Goal: Information Seeking & Learning: Learn about a topic

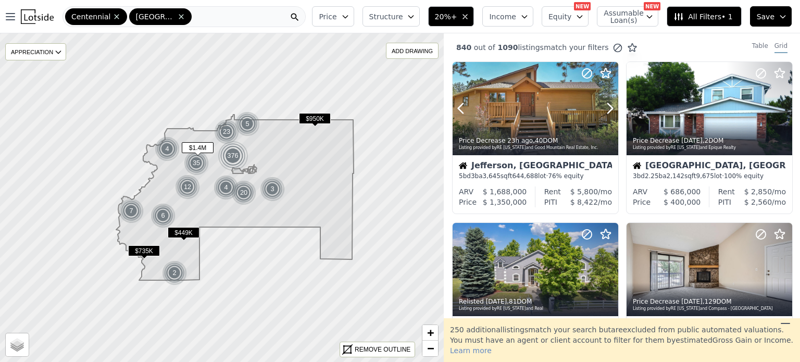
click at [521, 121] on div at bounding box center [536, 108] width 166 height 93
click at [513, 97] on div at bounding box center [536, 108] width 166 height 93
click at [534, 106] on div at bounding box center [536, 108] width 166 height 93
click at [547, 108] on div at bounding box center [536, 108] width 166 height 93
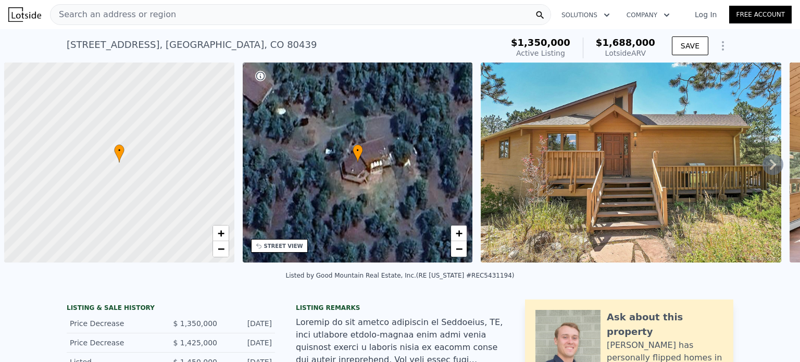
click at [197, 9] on div "Search an address or region" at bounding box center [300, 14] width 501 height 21
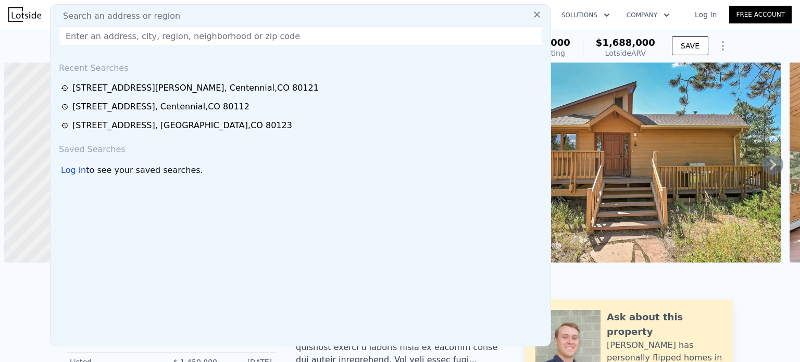
scroll to position [0, 4]
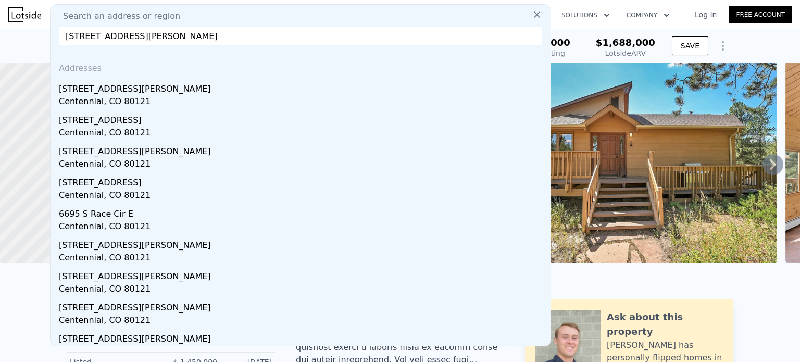
type input "6695 S Ogden St, Centennial, CO 80121"
click at [125, 91] on div "[STREET_ADDRESS][PERSON_NAME]" at bounding box center [303, 87] width 488 height 17
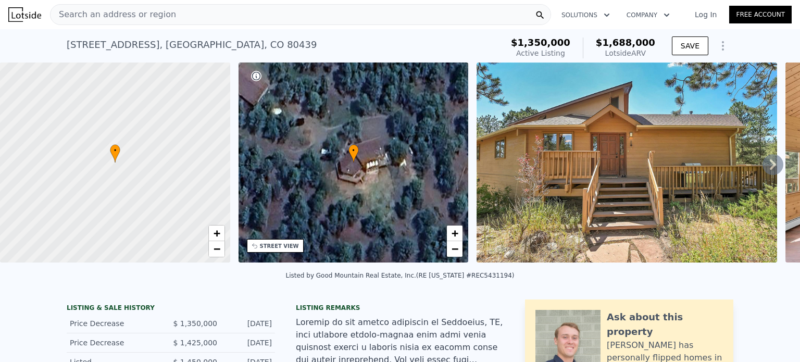
type input "1.5"
type input "2.5"
type input "1843"
type input "2879"
type input "9191"
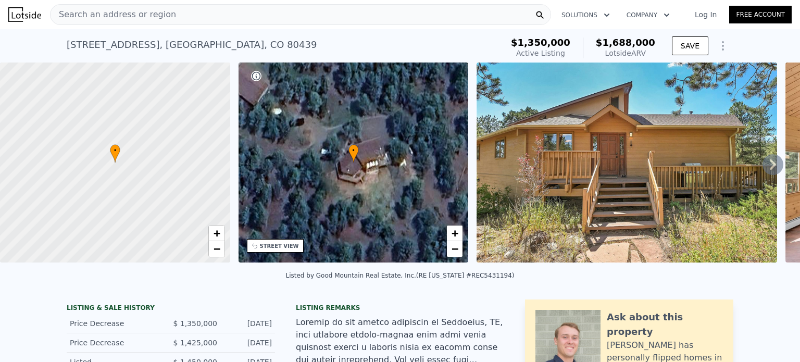
type input "13068"
type input "$ 712,000"
type input "6"
type input "$ 181,670"
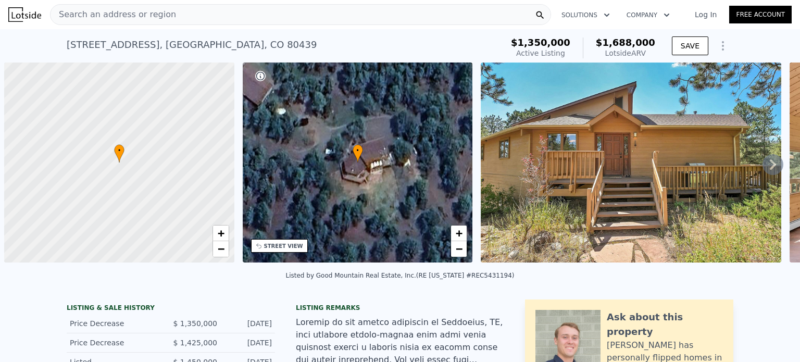
scroll to position [0, 4]
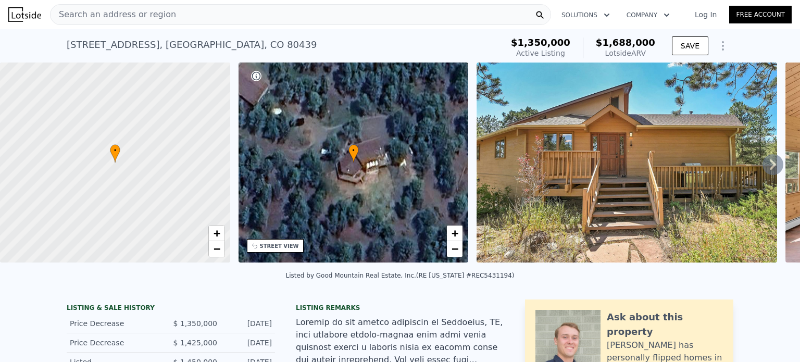
click at [174, 8] on div "Search an address or region" at bounding box center [300, 14] width 501 height 21
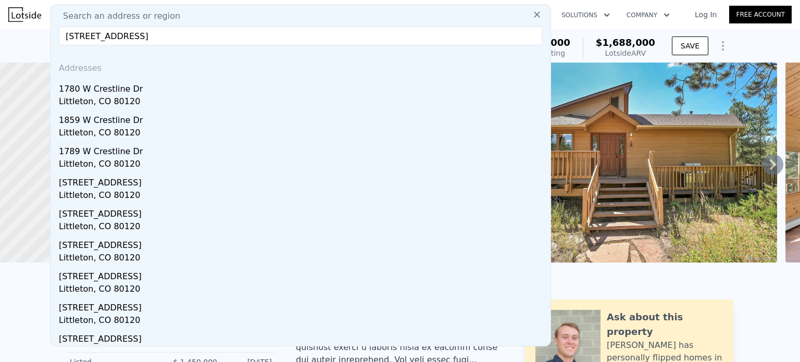
type input "[STREET_ADDRESS]"
click at [115, 91] on div "1780 W Crestline Dr" at bounding box center [303, 87] width 488 height 17
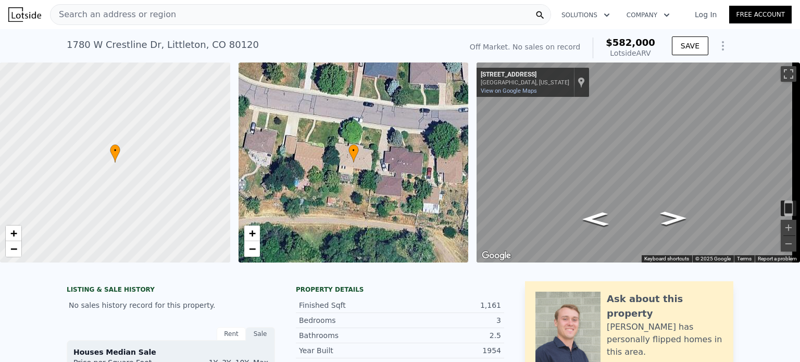
click at [719, 41] on icon "Show Options" at bounding box center [723, 46] width 13 height 13
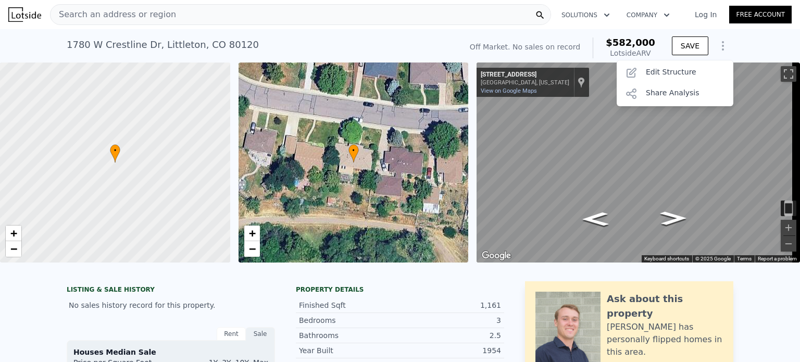
click at [680, 68] on div "Edit Structure" at bounding box center [675, 73] width 117 height 21
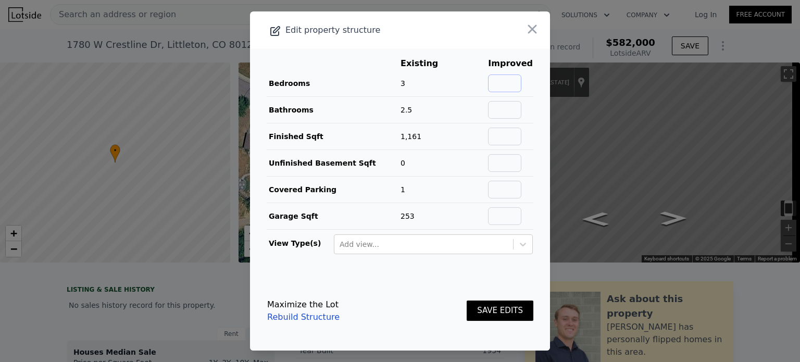
click at [511, 86] on input "text" at bounding box center [504, 84] width 33 height 18
type input "4"
click at [511, 110] on input "text" at bounding box center [504, 110] width 33 height 18
type input "3"
drag, startPoint x: 528, startPoint y: 115, endPoint x: 502, endPoint y: 142, distance: 37.6
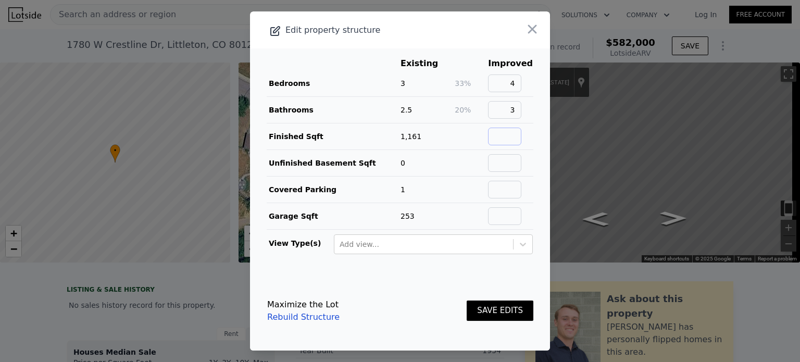
click at [498, 140] on input "text" at bounding box center [504, 137] width 33 height 18
type input "2322"
click at [485, 315] on button "SAVE EDITS" at bounding box center [500, 311] width 67 height 20
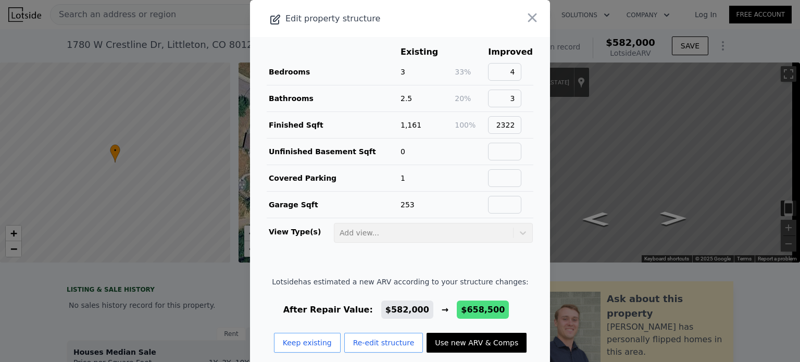
click at [471, 337] on button "Use new ARV & Comps" at bounding box center [477, 343] width 100 height 20
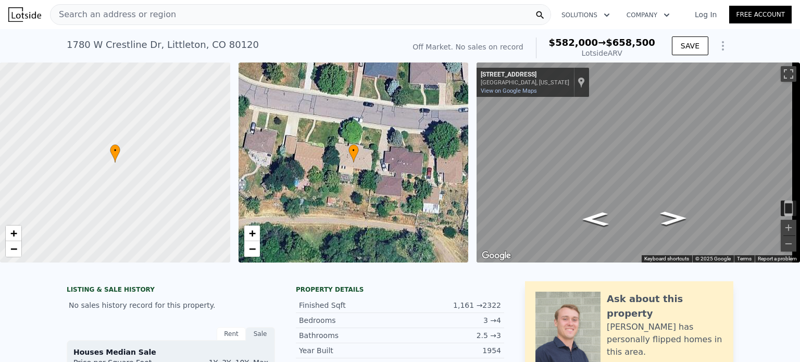
type input "3"
type input "6"
type input "1.5"
type input "3"
type input "1730"
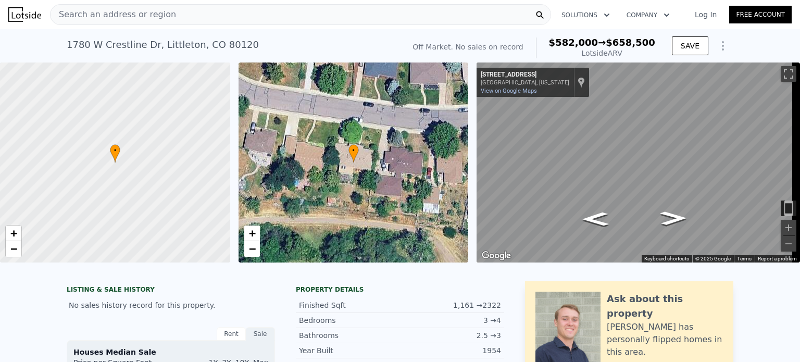
type input "2412"
type input "6534"
type input "$ 658,500"
type input "$ 101,525"
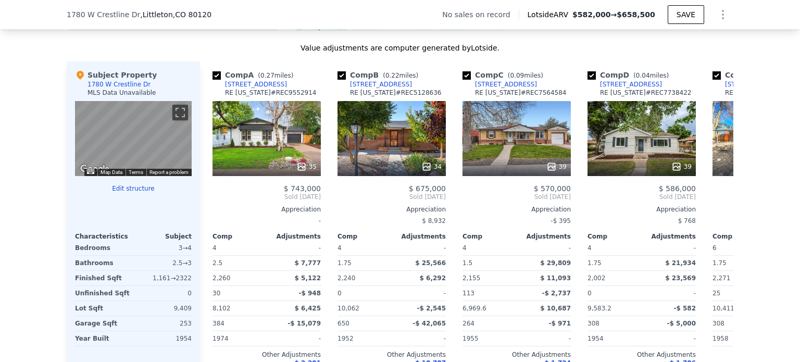
scroll to position [939, 0]
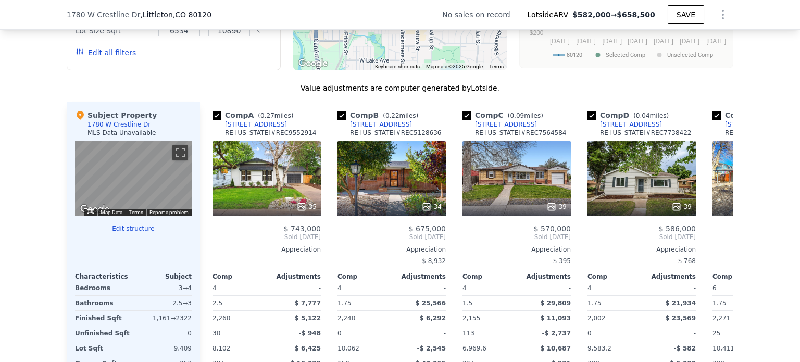
click at [263, 206] on div at bounding box center [267, 206] width 108 height 19
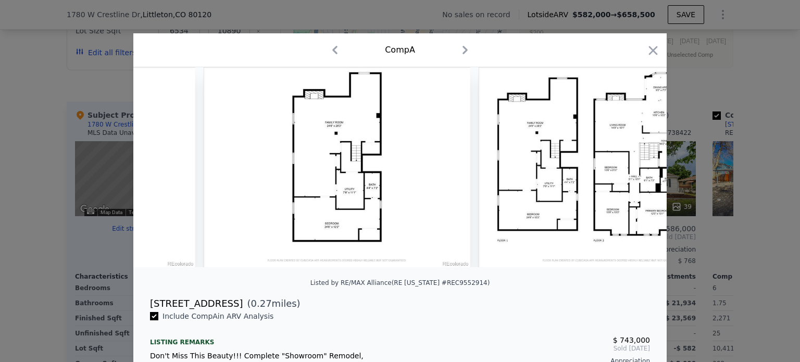
scroll to position [0, 10160]
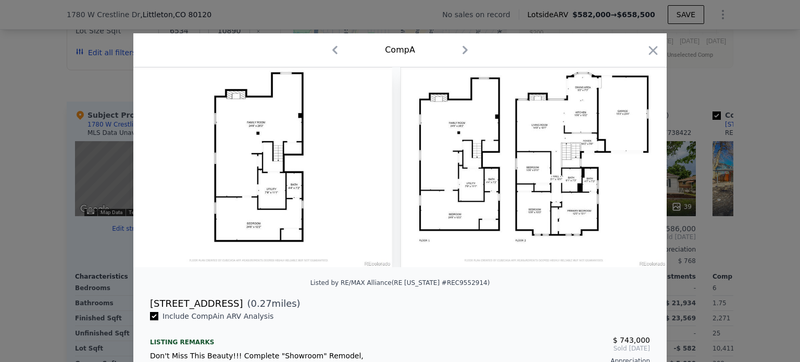
click at [651, 52] on icon "button" at bounding box center [653, 50] width 15 height 15
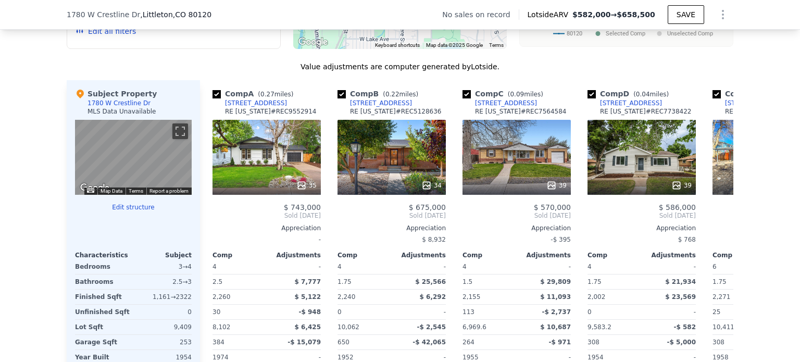
scroll to position [960, 0]
click at [657, 300] on div "$ 23,569" at bounding box center [670, 297] width 52 height 15
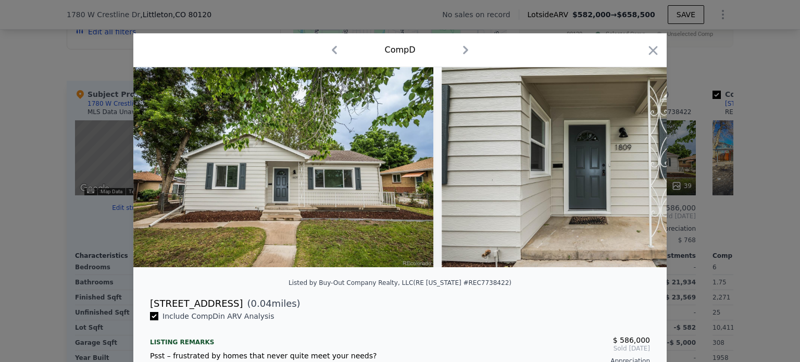
click at [649, 54] on icon "button" at bounding box center [653, 50] width 9 height 9
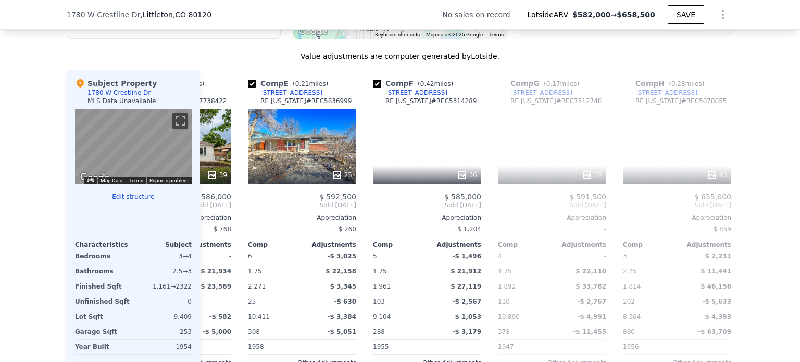
scroll to position [0, 473]
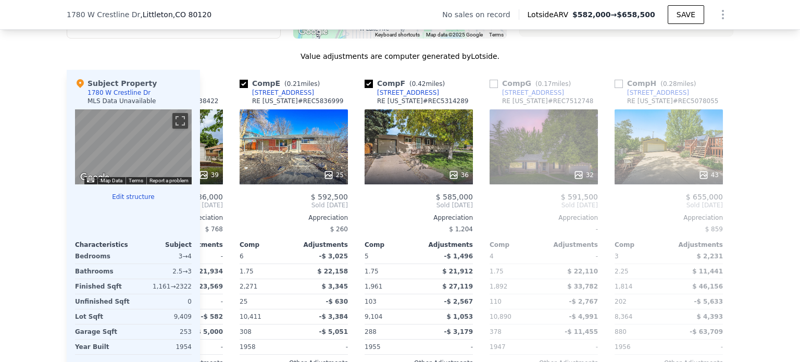
click at [671, 274] on div "$ 11,441" at bounding box center [697, 271] width 52 height 15
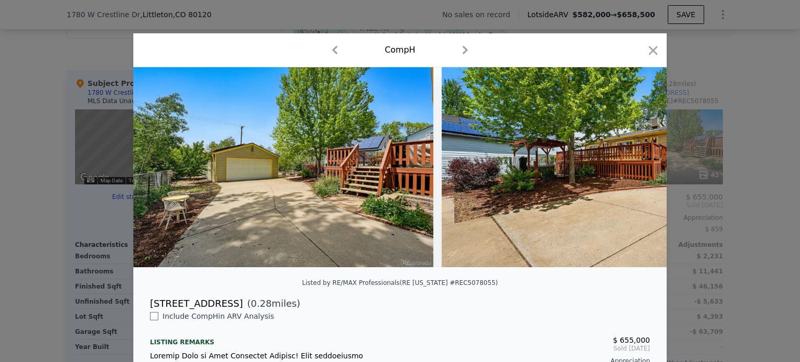
click at [646, 55] on icon "button" at bounding box center [653, 50] width 15 height 15
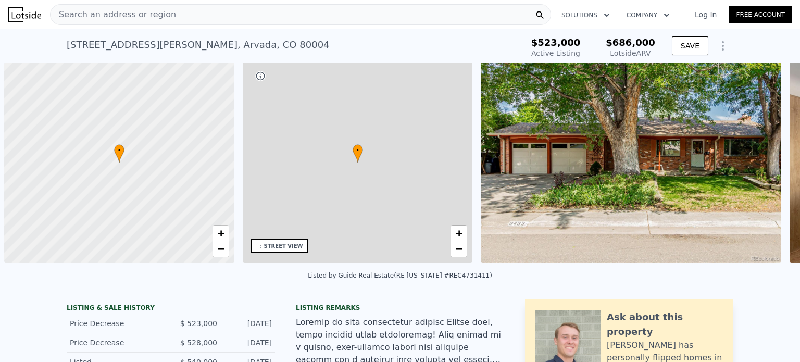
scroll to position [0, 4]
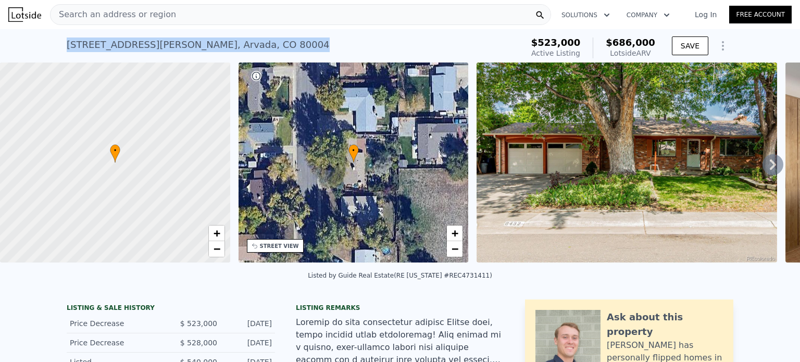
drag, startPoint x: 208, startPoint y: 46, endPoint x: 60, endPoint y: 43, distance: 148.5
click at [60, 43] on div "6432 Owens St , Arvada , CO 80004 Active at $523k (~ARV $686k ) $523,000 Active…" at bounding box center [400, 45] width 800 height 33
copy div "6432 Owens St , Arvada , CO 80004"
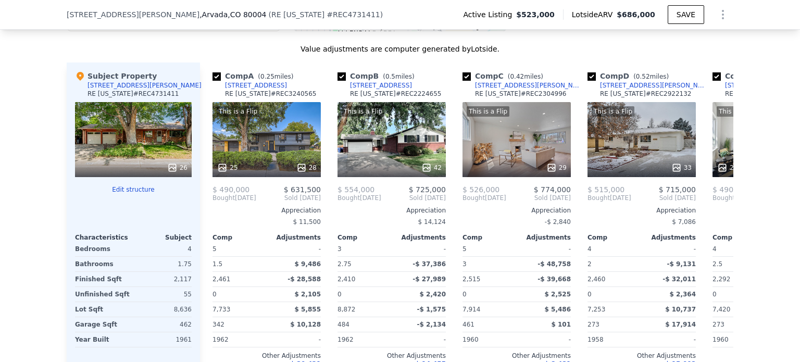
scroll to position [1034, 0]
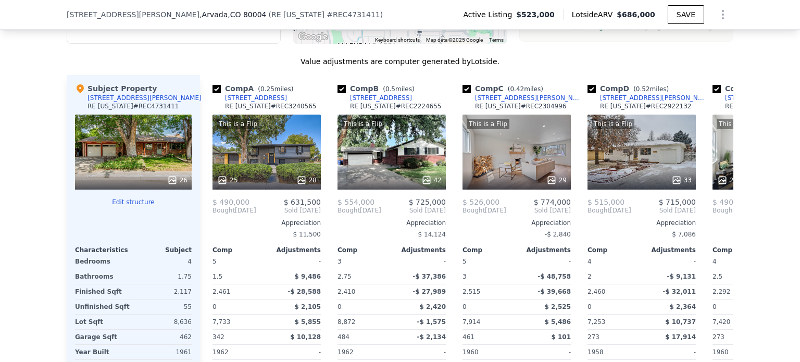
click at [280, 158] on div "This is a Flip 25 28" at bounding box center [267, 152] width 108 height 75
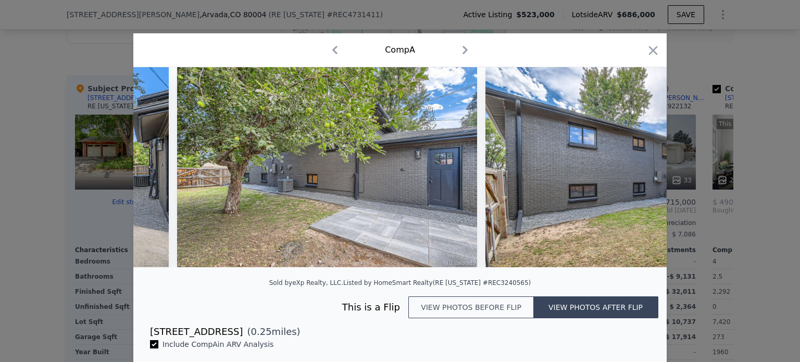
scroll to position [0, 8095]
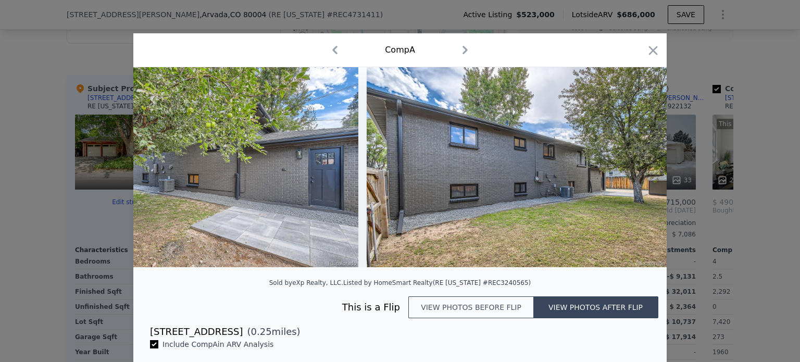
click at [652, 49] on icon "button" at bounding box center [653, 50] width 15 height 15
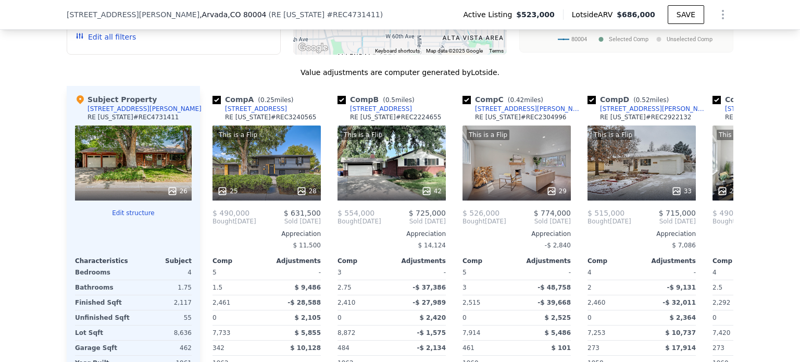
scroll to position [1019, 0]
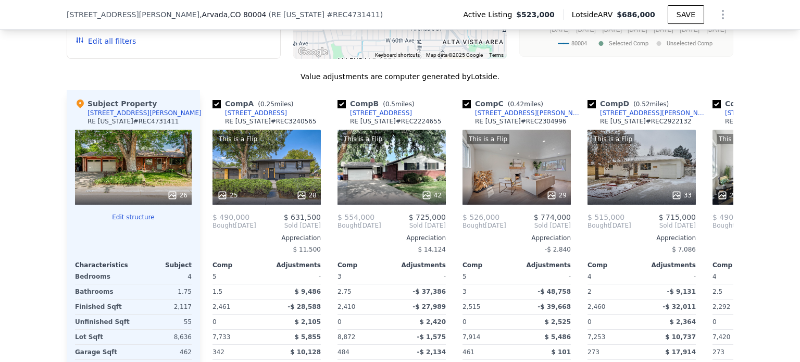
click at [371, 178] on div "This is a Flip 42" at bounding box center [392, 167] width 108 height 75
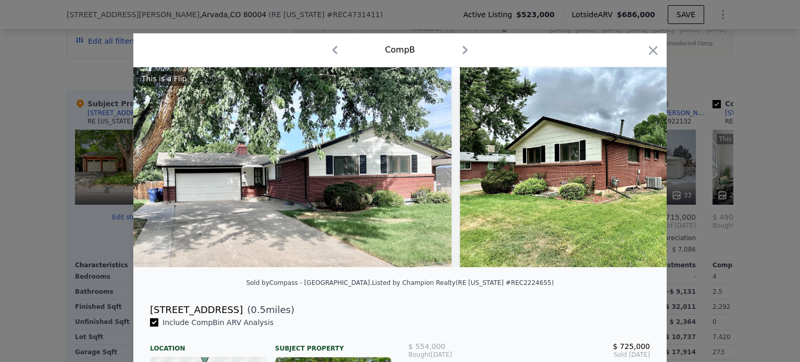
scroll to position [0, 11077]
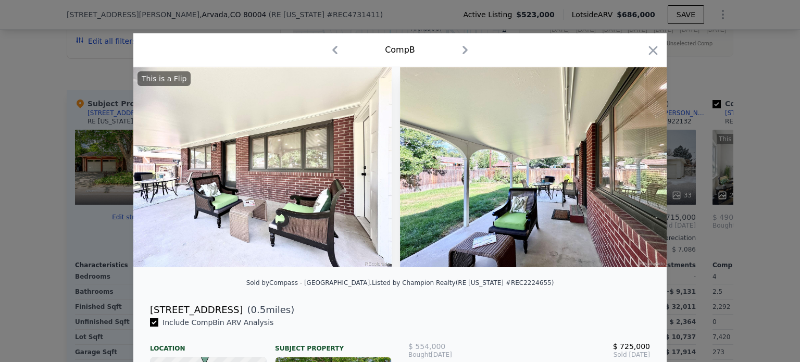
click at [651, 47] on icon "button" at bounding box center [653, 50] width 15 height 15
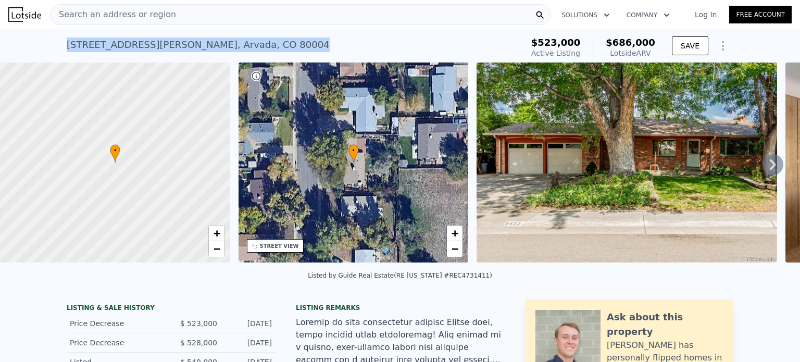
drag, startPoint x: 208, startPoint y: 47, endPoint x: 59, endPoint y: 51, distance: 148.6
click at [59, 51] on div "6432 Owens St , Arvada , CO 80004 Active at $523k (~ARV $686k ) $523,000 Active…" at bounding box center [400, 45] width 800 height 33
copy div "6432 Owens St , Arvada , CO 80004"
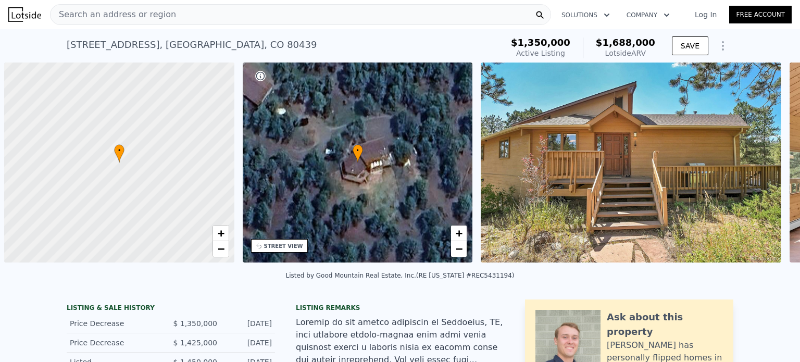
scroll to position [0, 4]
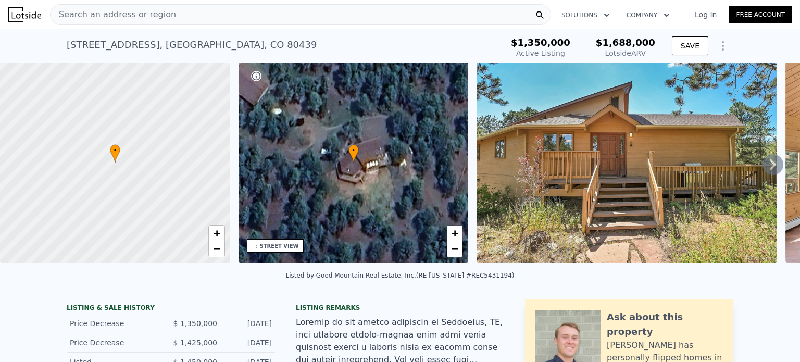
click at [190, 14] on div "Search an address or region" at bounding box center [300, 14] width 501 height 21
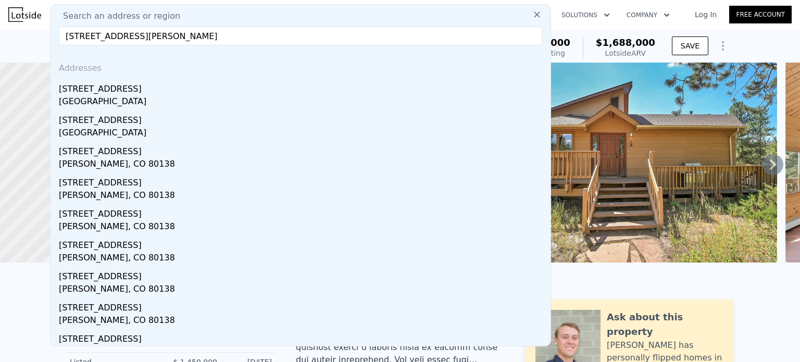
type input "3672 Deer Creek Dr, Parker, CO 80138"
click at [150, 93] on div "3672 Deer Creek Dr" at bounding box center [303, 87] width 488 height 17
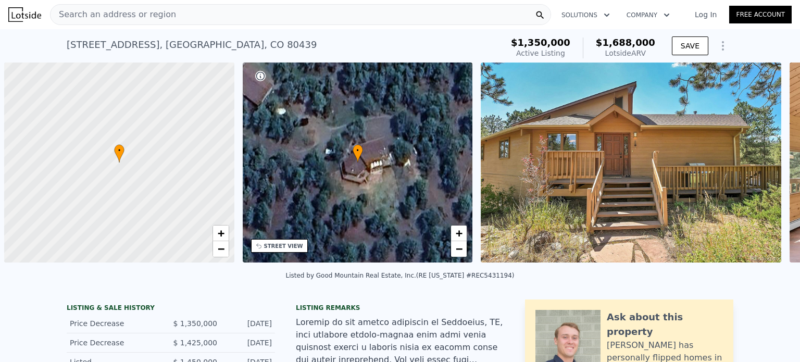
scroll to position [0, 4]
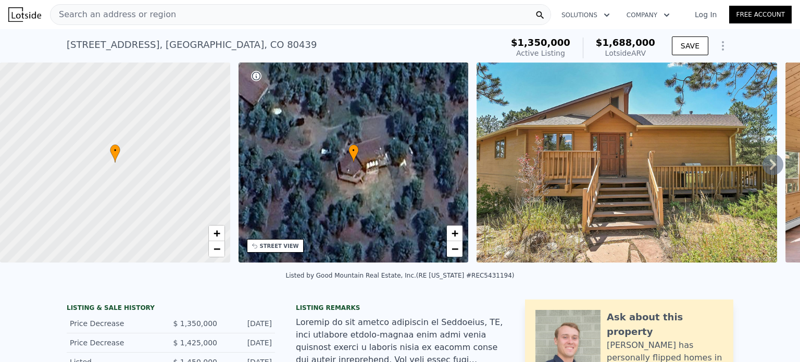
click at [212, 14] on div "Search an address or region" at bounding box center [300, 14] width 501 height 21
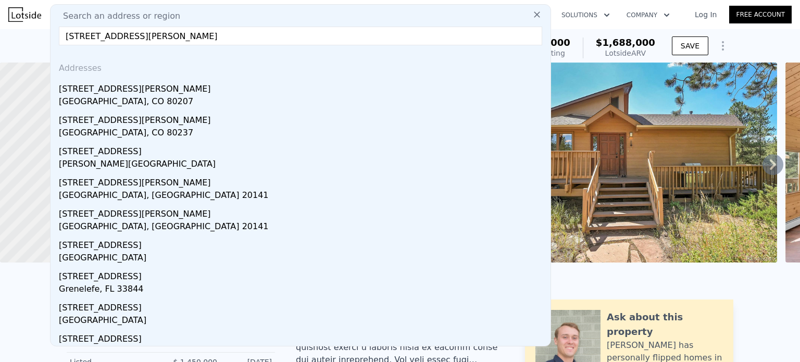
type input "[STREET_ADDRESS][PERSON_NAME]"
click at [117, 93] on div "[STREET_ADDRESS][PERSON_NAME]" at bounding box center [303, 87] width 488 height 17
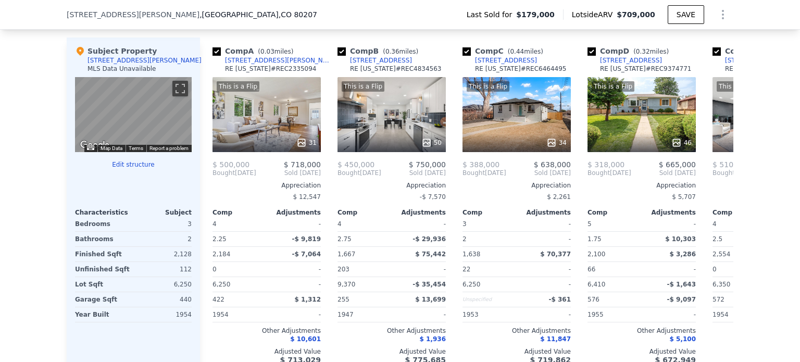
click at [267, 140] on div at bounding box center [267, 142] width 108 height 19
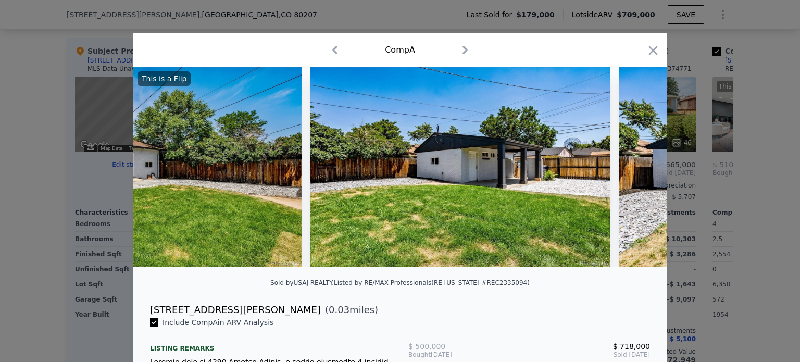
scroll to position [0, 7855]
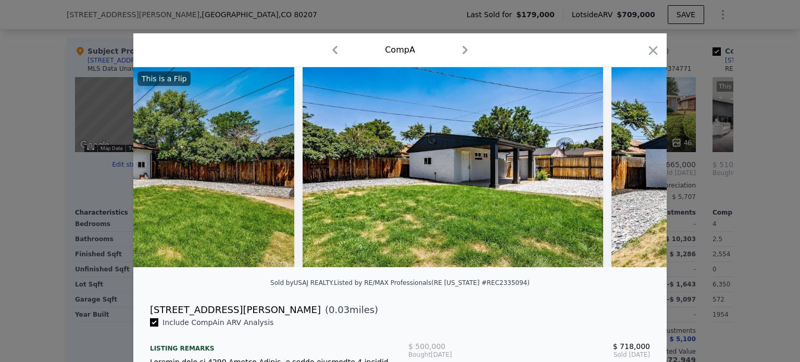
click at [649, 54] on icon "button" at bounding box center [653, 50] width 15 height 15
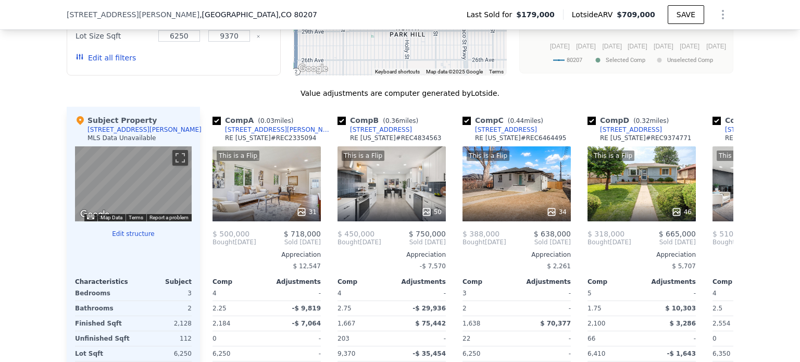
scroll to position [938, 0]
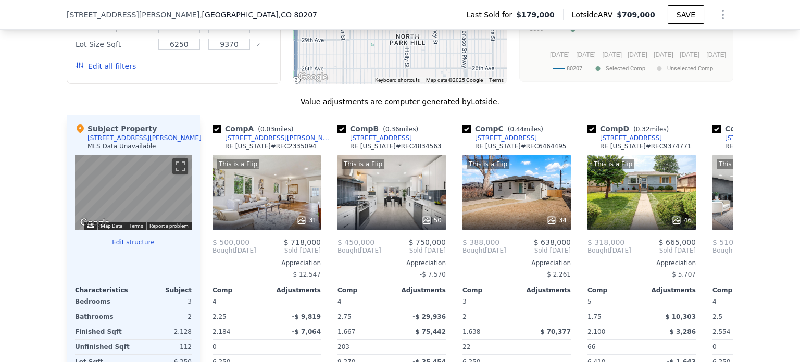
click at [377, 203] on div "This is a Flip 50" at bounding box center [392, 192] width 108 height 75
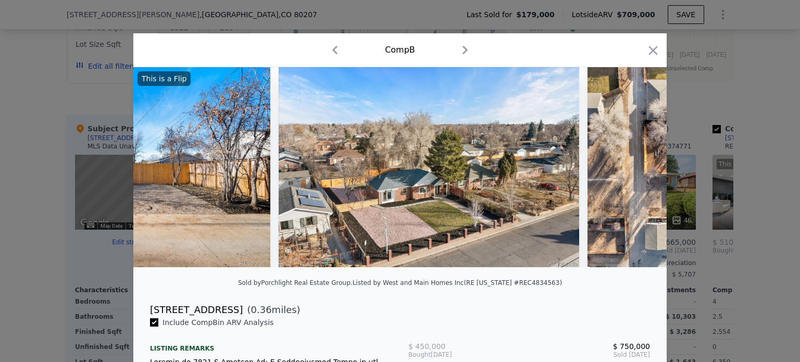
scroll to position [0, 13671]
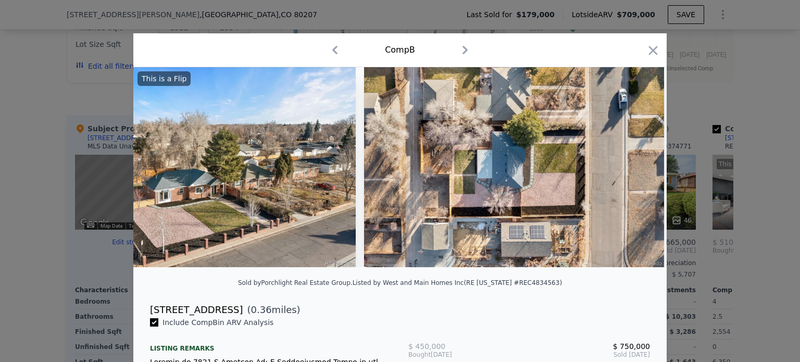
click at [650, 52] on icon "button" at bounding box center [653, 50] width 9 height 9
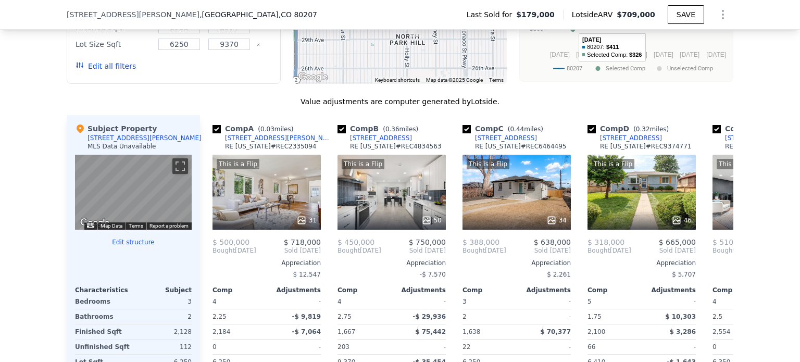
drag, startPoint x: 650, startPoint y: 52, endPoint x: 652, endPoint y: 34, distance: 18.4
click at [652, 34] on rect "A chart." at bounding box center [633, 0] width 172 height 96
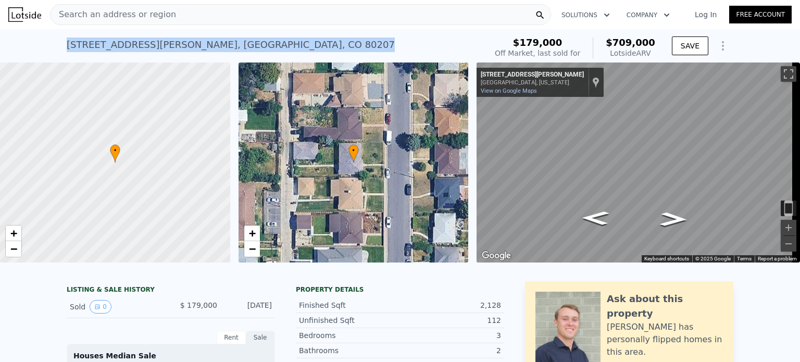
drag, startPoint x: 210, startPoint y: 47, endPoint x: 61, endPoint y: 43, distance: 149.1
click at [61, 43] on div "3553 Hudson St , Denver , CO 80207 Sold Oct 2007 for $179k (~ARV $709k ) $179,0…" at bounding box center [400, 45] width 800 height 33
copy div "3553 Hudson St , Denver , CO 80207"
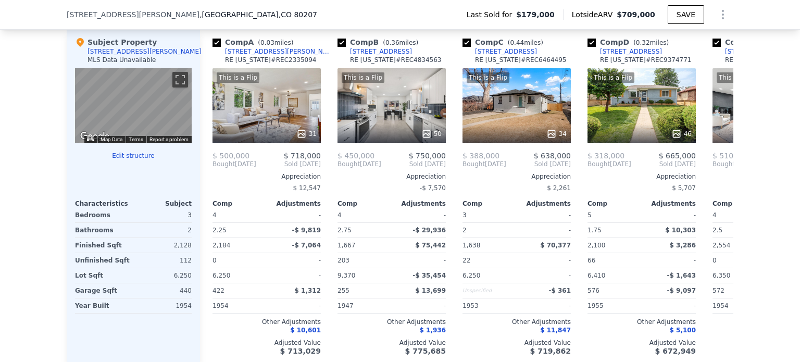
scroll to position [1020, 0]
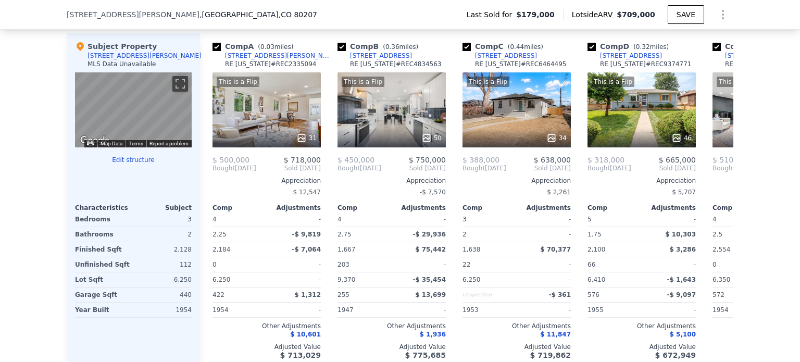
click at [523, 103] on div "This is a Flip 34" at bounding box center [517, 109] width 108 height 75
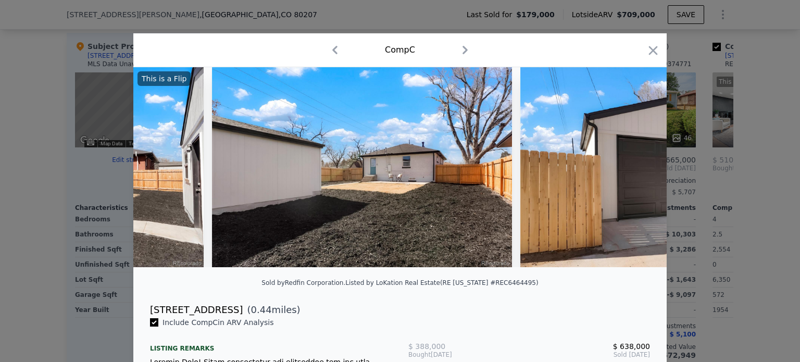
scroll to position [0, 9951]
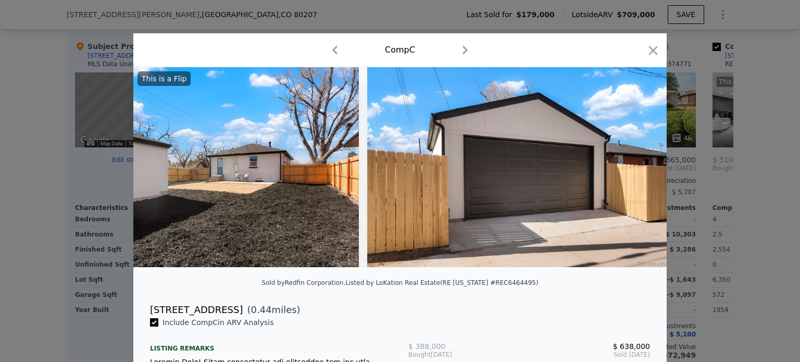
click at [657, 47] on icon "button" at bounding box center [653, 50] width 15 height 15
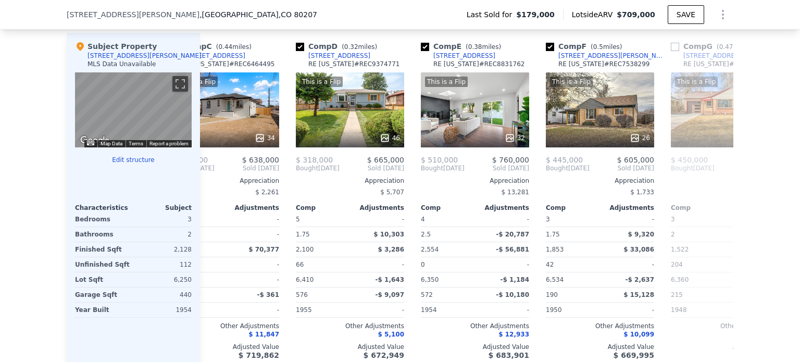
scroll to position [0, 293]
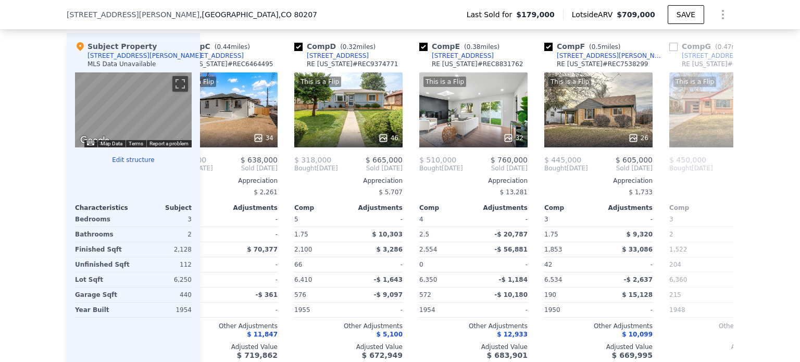
drag, startPoint x: 649, startPoint y: 138, endPoint x: 778, endPoint y: 229, distance: 157.9
click at [778, 229] on div "We found 12 sales that match your search Filters Map Prices Modify Comp Filters…" at bounding box center [400, 92] width 800 height 587
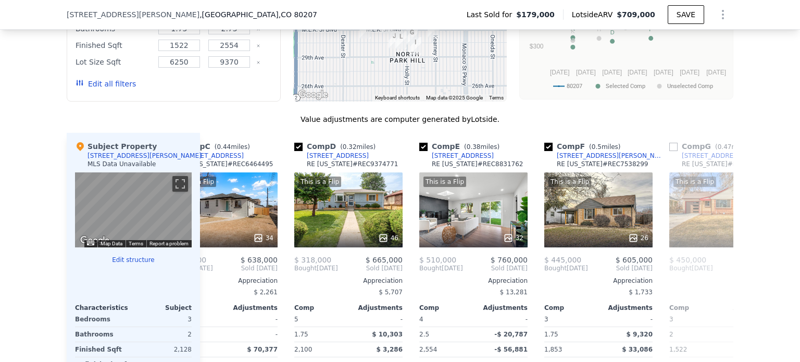
scroll to position [944, 0]
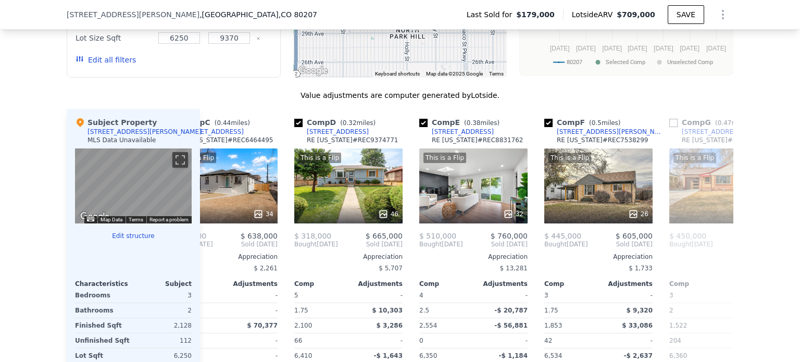
click at [578, 191] on div "This is a Flip 26" at bounding box center [598, 185] width 108 height 75
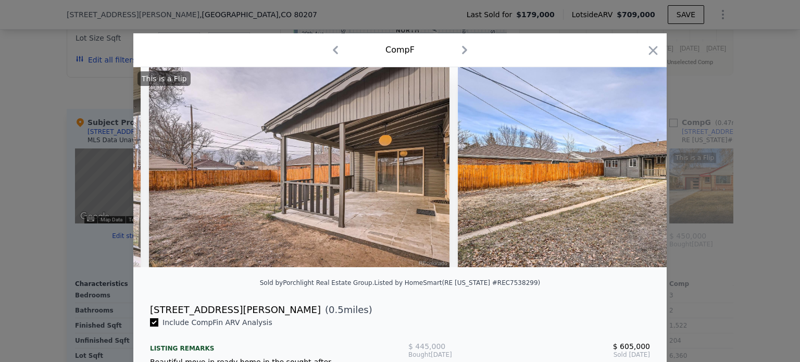
scroll to position [0, 7490]
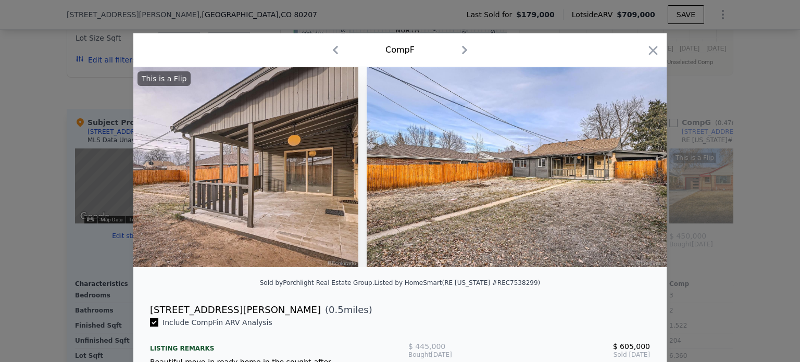
click at [648, 51] on icon "button" at bounding box center [653, 50] width 15 height 15
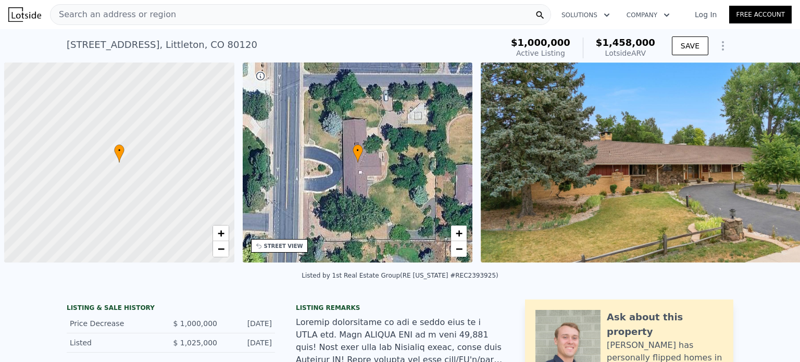
scroll to position [0, 4]
